Goal: Information Seeking & Learning: Compare options

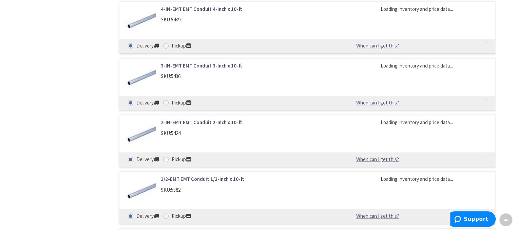
type input "[STREET_ADDRESS][PERSON_NAME]"
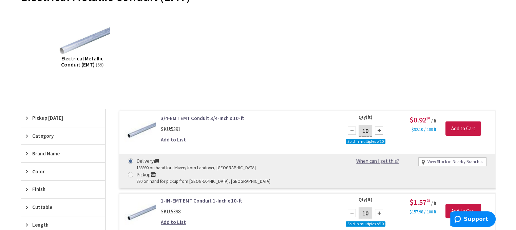
scroll to position [204, 0]
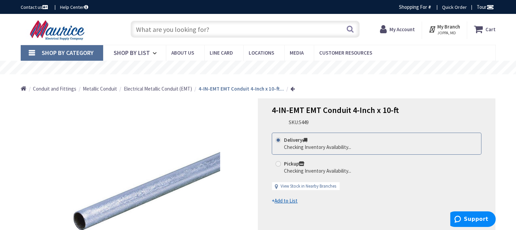
click at [79, 50] on span "Shop By Category" at bounding box center [68, 53] width 52 height 8
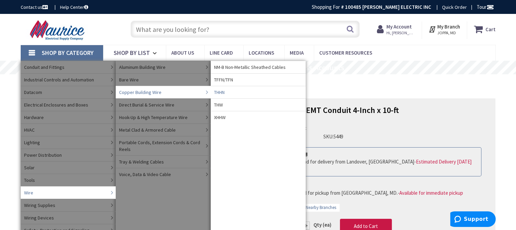
click at [219, 93] on span "THHN" at bounding box center [219, 92] width 11 height 7
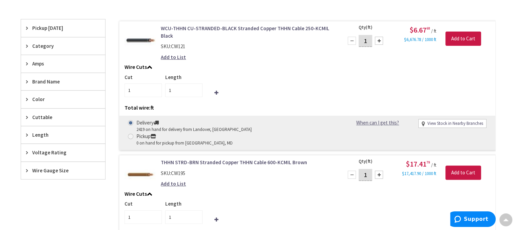
scroll to position [204, 0]
click at [42, 168] on span "Wire Gauge Size" at bounding box center [59, 170] width 55 height 7
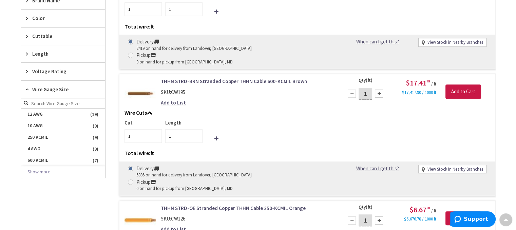
scroll to position [339, 0]
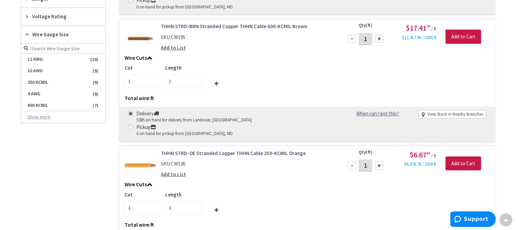
click at [39, 116] on button "Show more" at bounding box center [63, 117] width 84 height 12
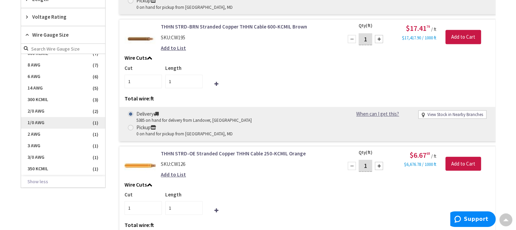
scroll to position [68, 0]
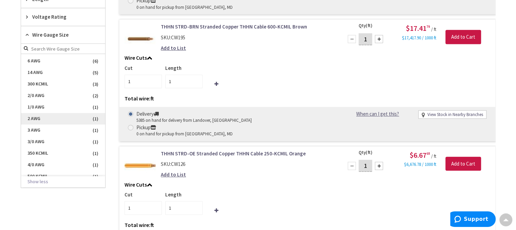
click at [45, 119] on span "2 AWG" at bounding box center [63, 119] width 84 height 12
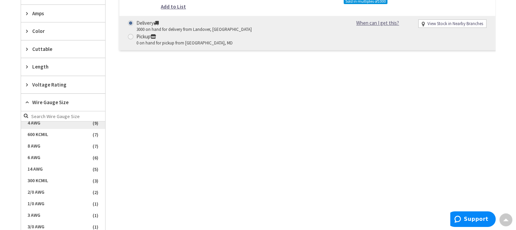
scroll to position [40, 0]
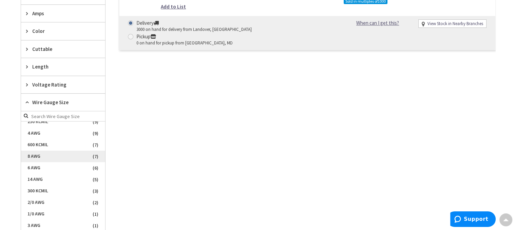
click at [37, 153] on span "8 AWG" at bounding box center [63, 157] width 84 height 12
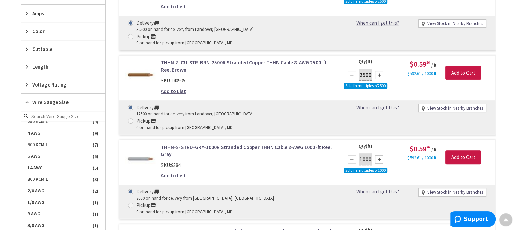
scroll to position [159, 0]
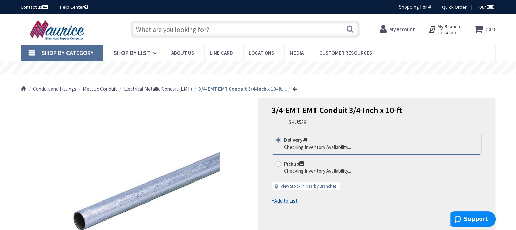
click at [64, 53] on span "Shop By Category" at bounding box center [68, 53] width 52 height 8
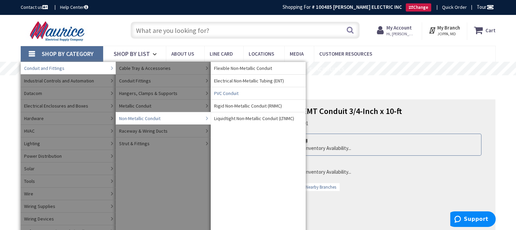
click at [224, 92] on span "PVC Conduit" at bounding box center [226, 93] width 24 height 7
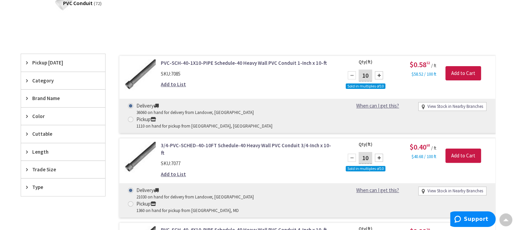
scroll to position [170, 0]
